Goal: Task Accomplishment & Management: Use online tool/utility

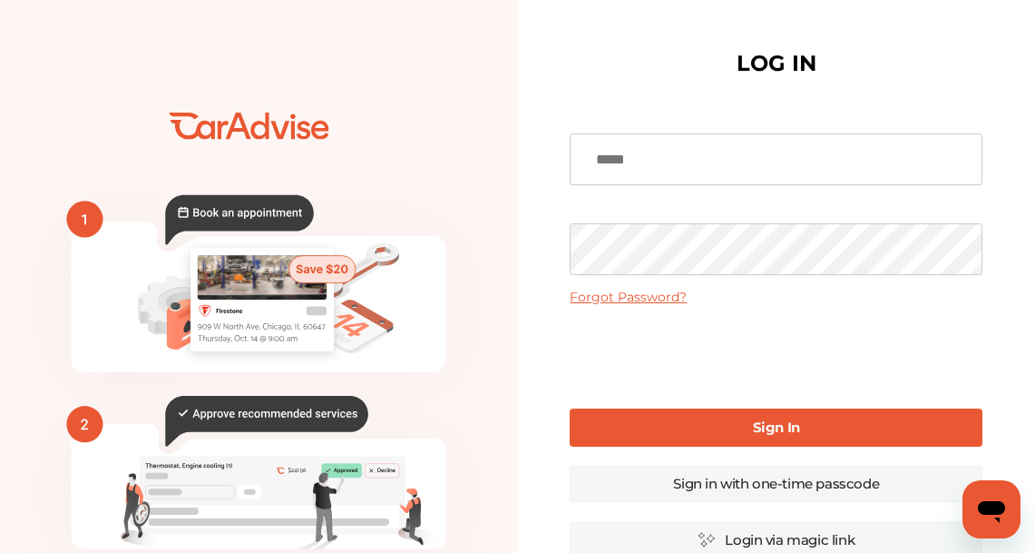
click at [705, 147] on input at bounding box center [776, 159] width 413 height 52
type input "**********"
click at [711, 424] on link "Sign In" at bounding box center [776, 427] width 413 height 38
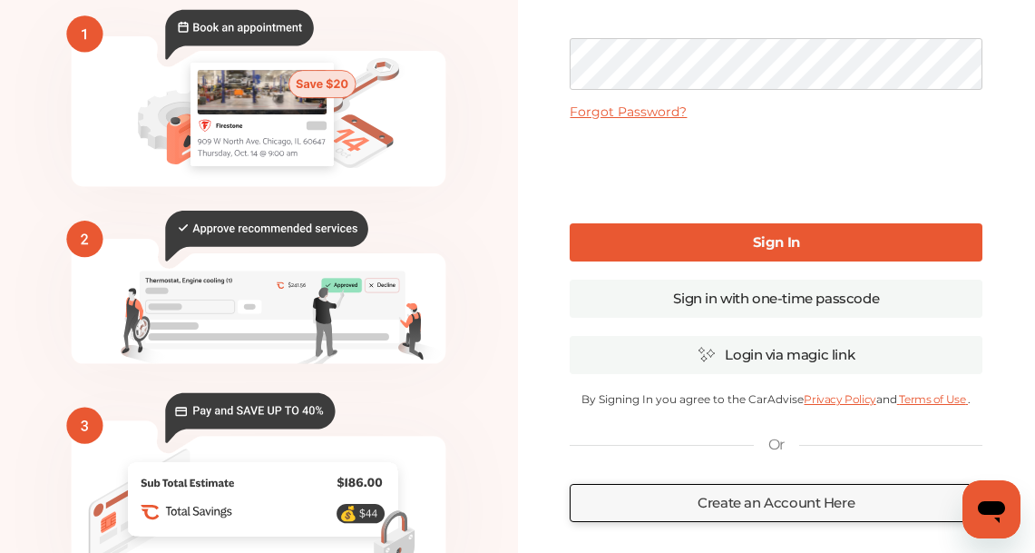
scroll to position [208, 0]
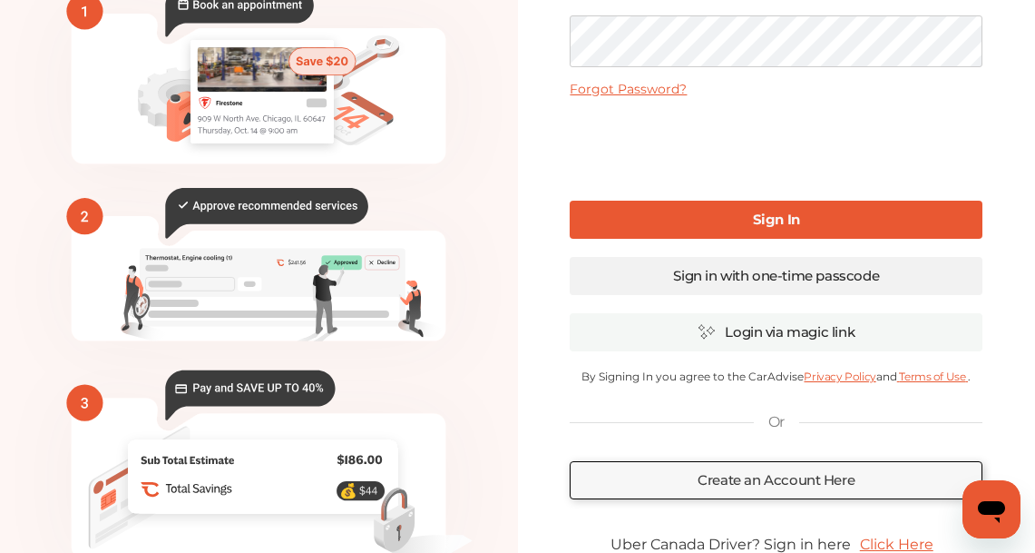
click at [783, 292] on link "Sign in with one-time passcode" at bounding box center [776, 276] width 413 height 38
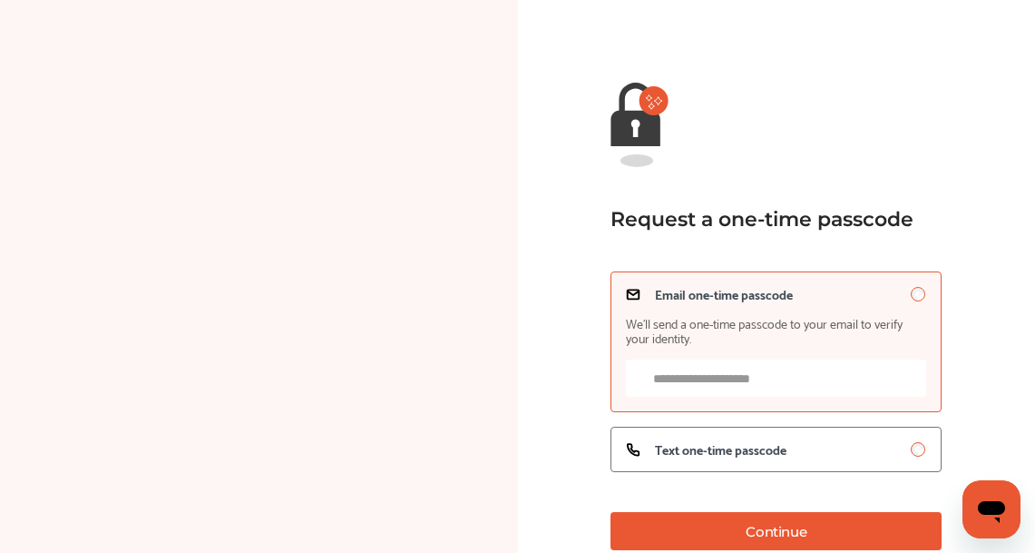
scroll to position [208, 0]
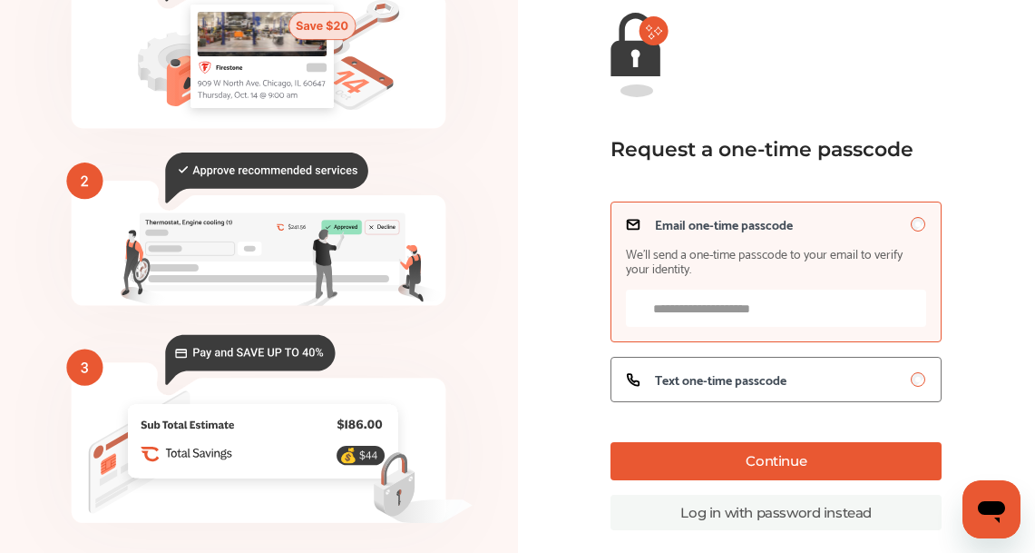
click at [824, 327] on input "Email one-time passcode We’ll send a one-time passcode to your email to verify …" at bounding box center [776, 307] width 300 height 37
click at [826, 387] on div "Text one-time passcode" at bounding box center [776, 379] width 300 height 15
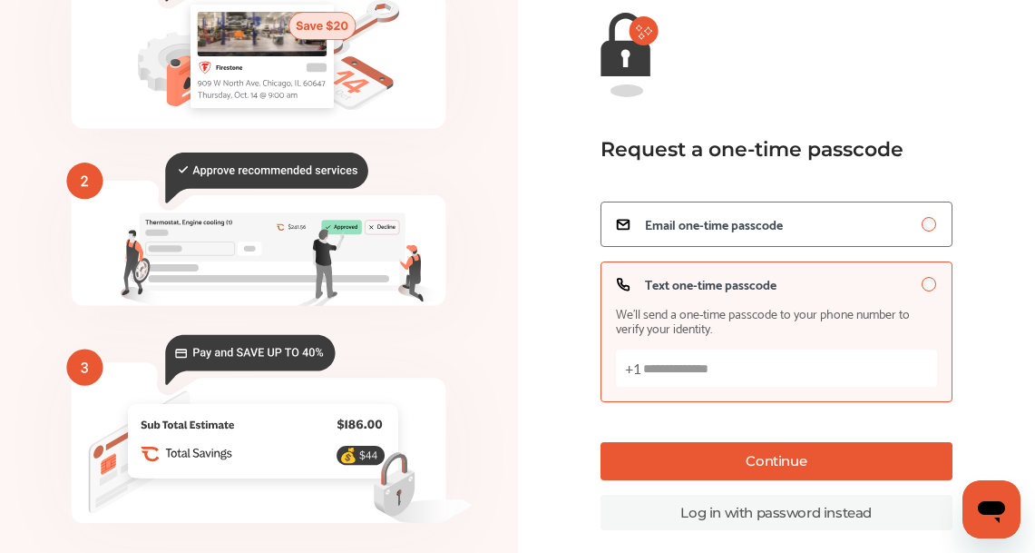
click at [816, 387] on input "Text one-time passcode We’ll send a one-time passcode to your phone number to v…" at bounding box center [776, 367] width 321 height 37
type input "**********"
click at [835, 480] on button "Continue" at bounding box center [777, 461] width 352 height 38
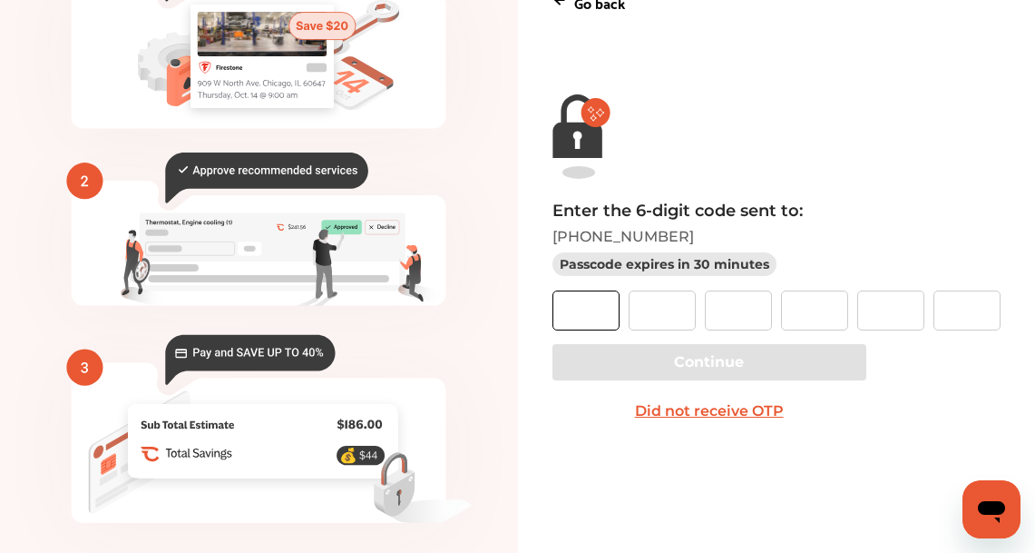
click at [617, 319] on input "text" at bounding box center [586, 310] width 67 height 40
type input "*"
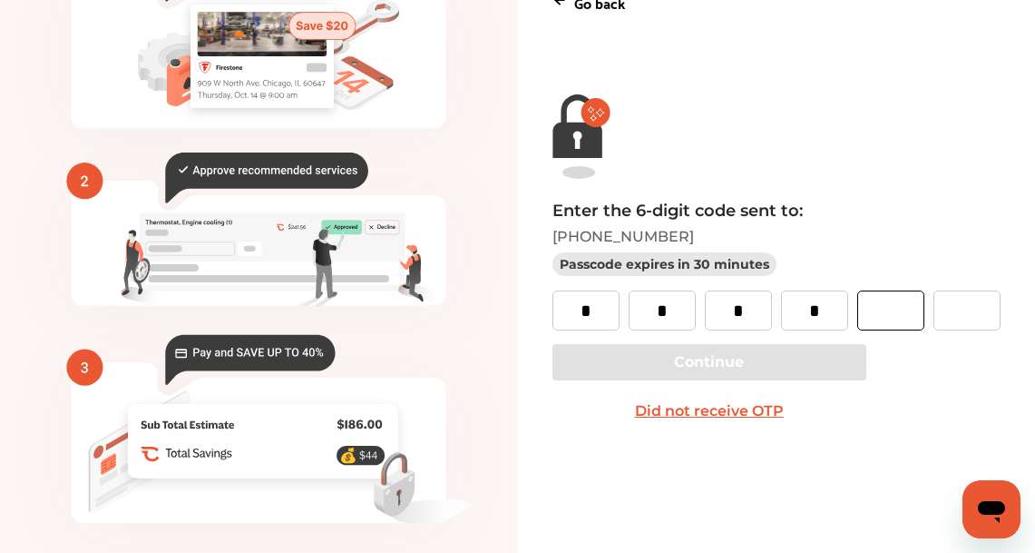
type input "*"
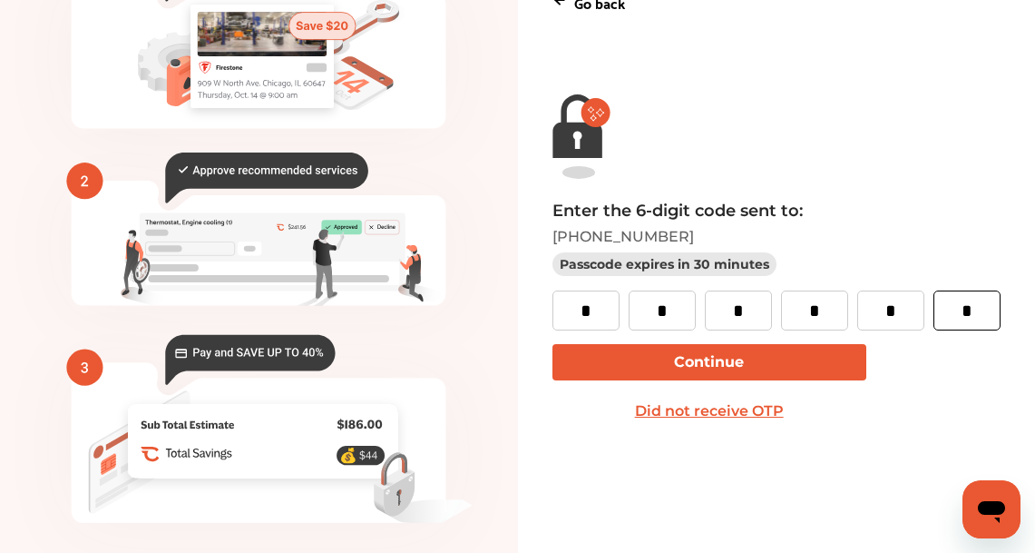
type input "*"
click at [617, 362] on button "Continue" at bounding box center [710, 362] width 314 height 36
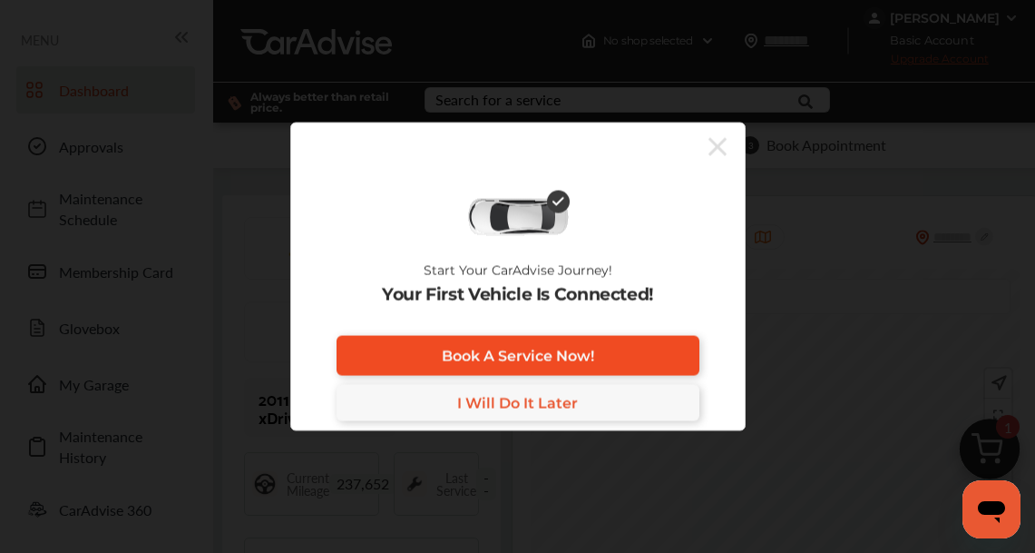
click at [482, 358] on span "Book A Service Now!" at bounding box center [518, 355] width 152 height 17
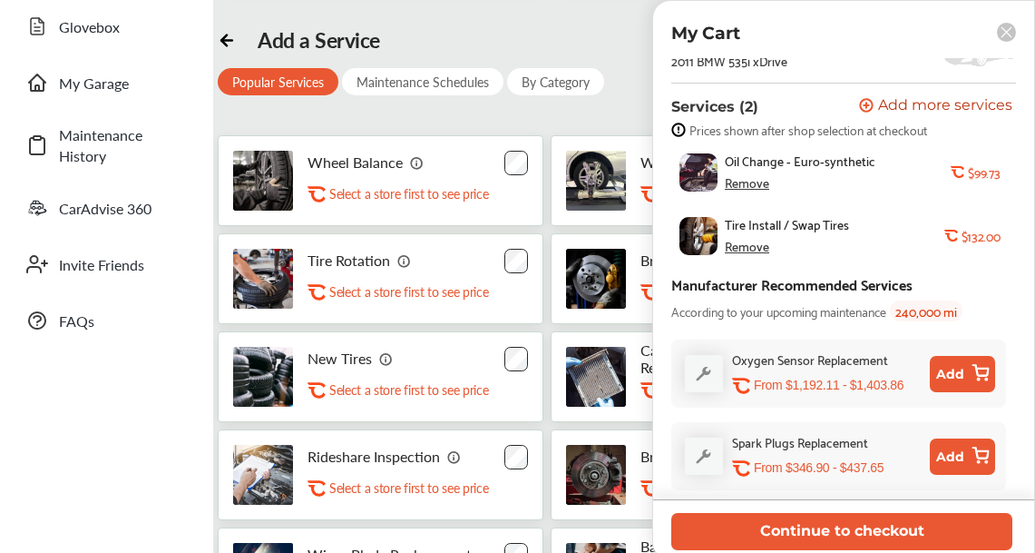
scroll to position [114, 0]
click at [754, 175] on div "Remove" at bounding box center [747, 182] width 44 height 15
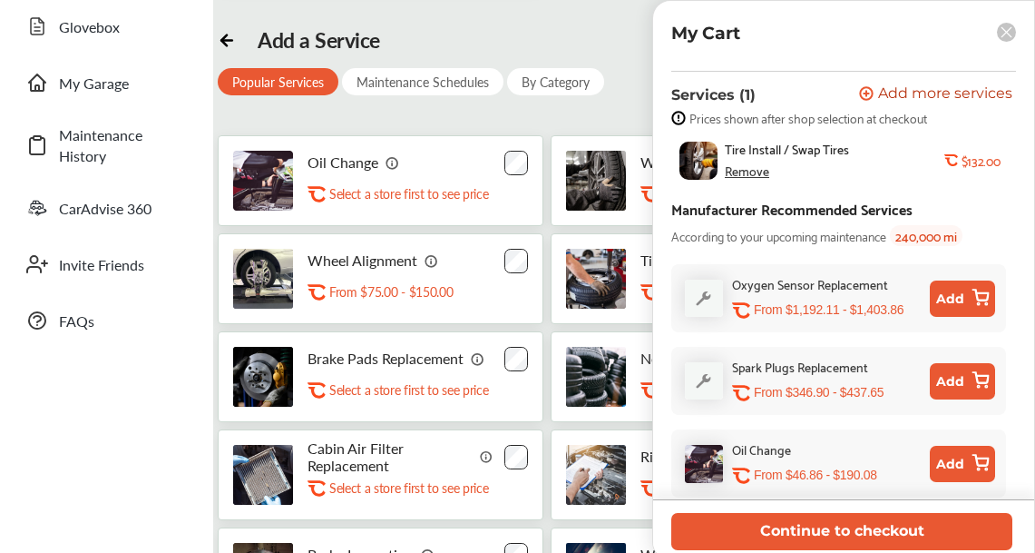
scroll to position [137, 0]
